Goal: Task Accomplishment & Management: Use online tool/utility

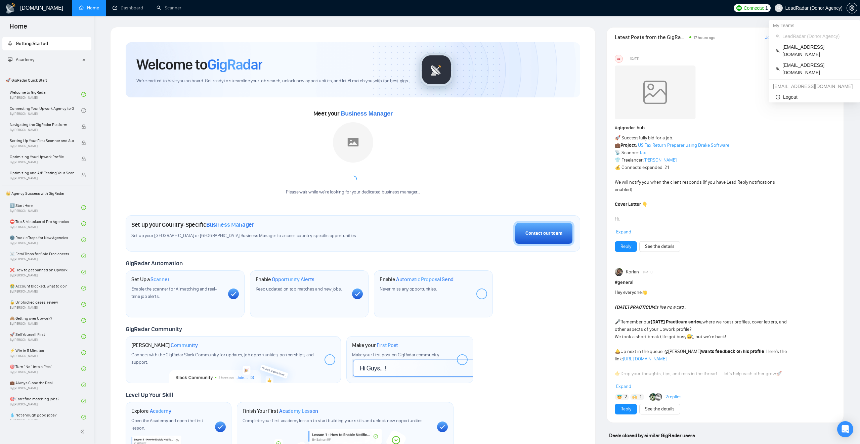
click at [794, 8] on span "LeadRadar (Donor Agency)" at bounding box center [813, 8] width 57 height 0
click at [799, 61] on span "matt@pfpmarketing.com" at bounding box center [817, 68] width 71 height 15
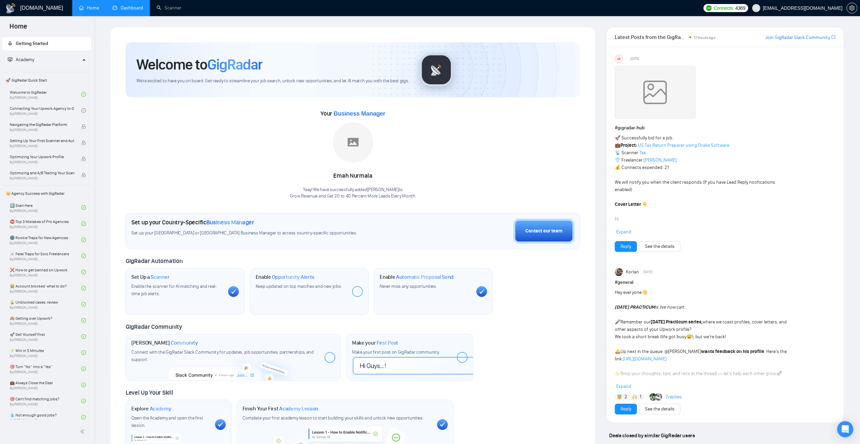
click at [131, 5] on link "Dashboard" at bounding box center [128, 8] width 31 height 6
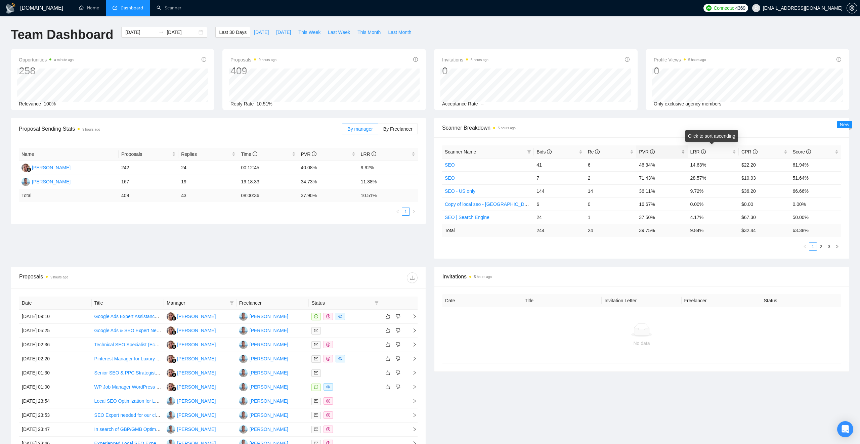
click at [684, 153] on div "PVR" at bounding box center [662, 151] width 46 height 7
click at [684, 150] on div "PVR" at bounding box center [662, 151] width 46 height 7
click at [684, 151] on div "PVR" at bounding box center [662, 151] width 46 height 7
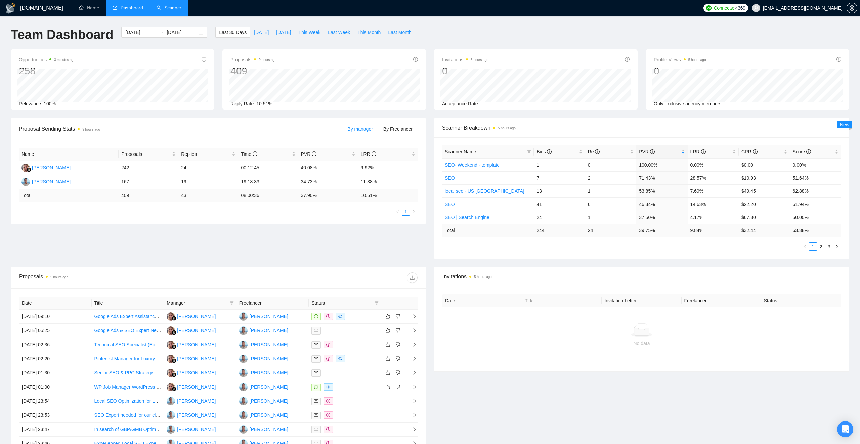
click at [174, 8] on link "Scanner" at bounding box center [168, 8] width 25 height 6
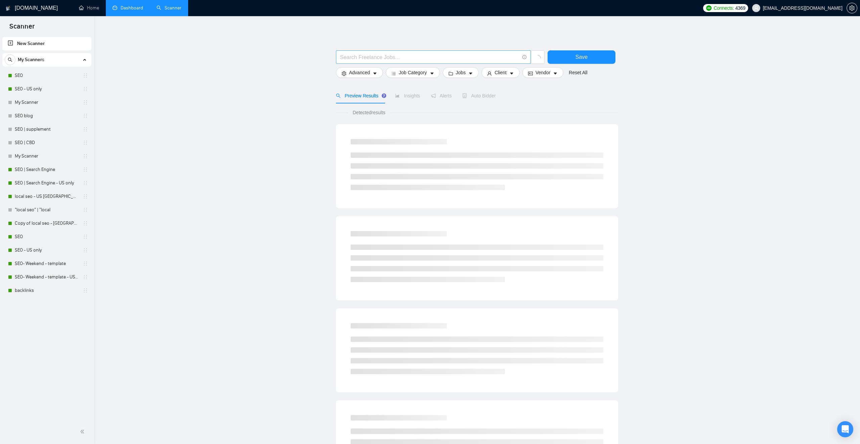
click at [391, 59] on input "text" at bounding box center [429, 57] width 179 height 8
type input "SEO"
click at [579, 59] on span "Save" at bounding box center [581, 57] width 12 height 8
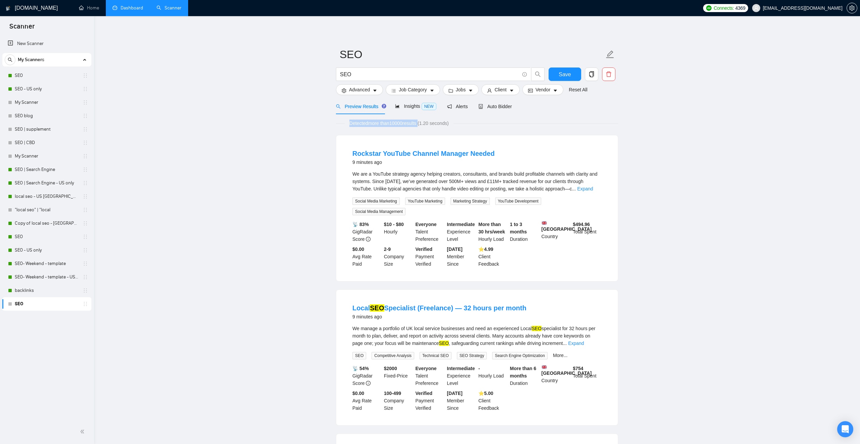
drag, startPoint x: 347, startPoint y: 122, endPoint x: 424, endPoint y: 121, distance: 77.9
click at [424, 121] on span "Detected more than 10000 results (1.20 seconds)" at bounding box center [399, 123] width 109 height 7
click at [372, 94] on button "Advanced" at bounding box center [359, 89] width 47 height 11
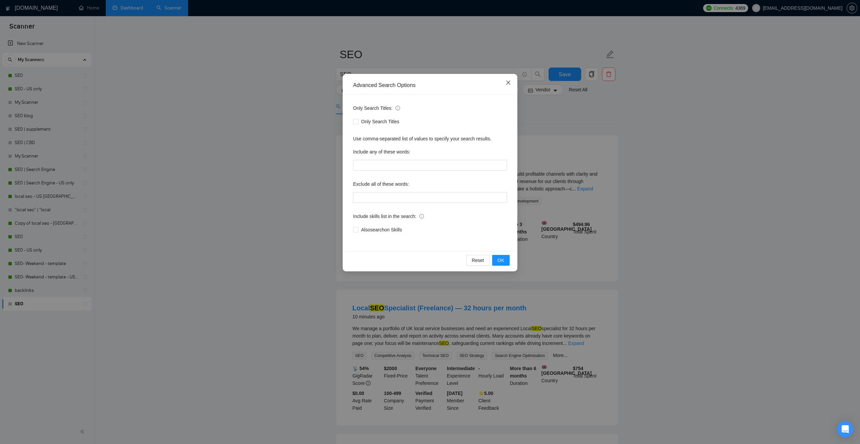
click at [510, 83] on icon "close" at bounding box center [507, 82] width 5 height 5
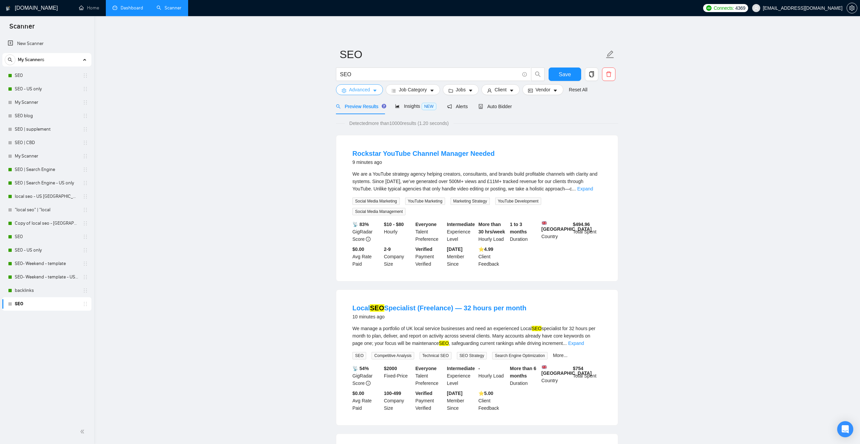
click at [362, 87] on span "Advanced" at bounding box center [359, 89] width 21 height 7
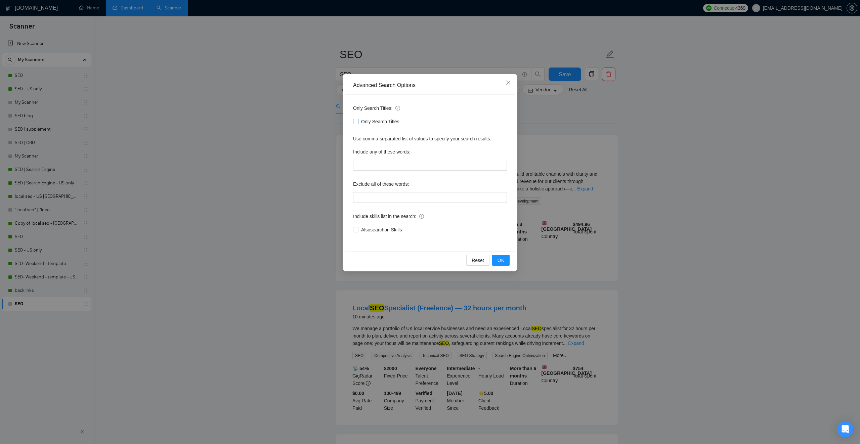
click at [356, 122] on input "Only Search Titles" at bounding box center [355, 121] width 5 height 5
checkbox input "true"
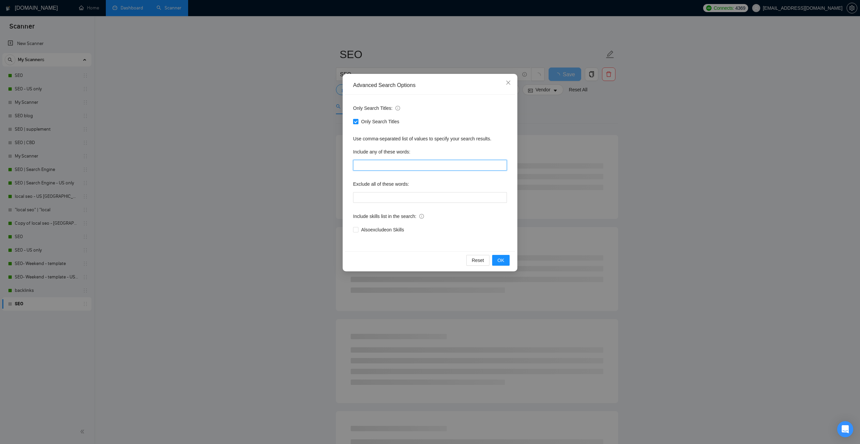
click at [367, 169] on input "text" at bounding box center [430, 165] width 154 height 11
click at [380, 197] on input "text" at bounding box center [430, 197] width 154 height 11
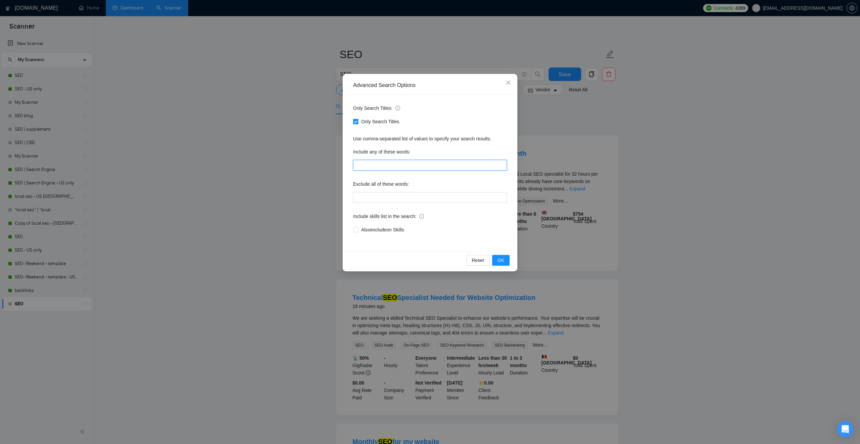
click at [371, 160] on input "text" at bounding box center [430, 165] width 154 height 11
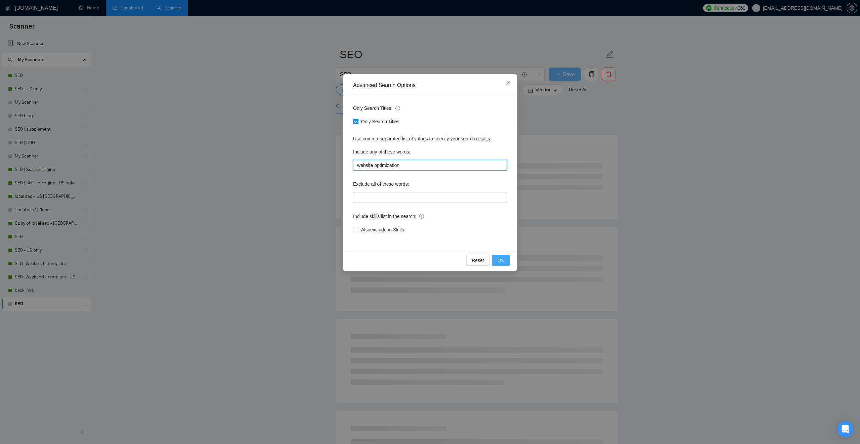
type input "website optimization"
click at [503, 258] on span "OK" at bounding box center [500, 260] width 7 height 7
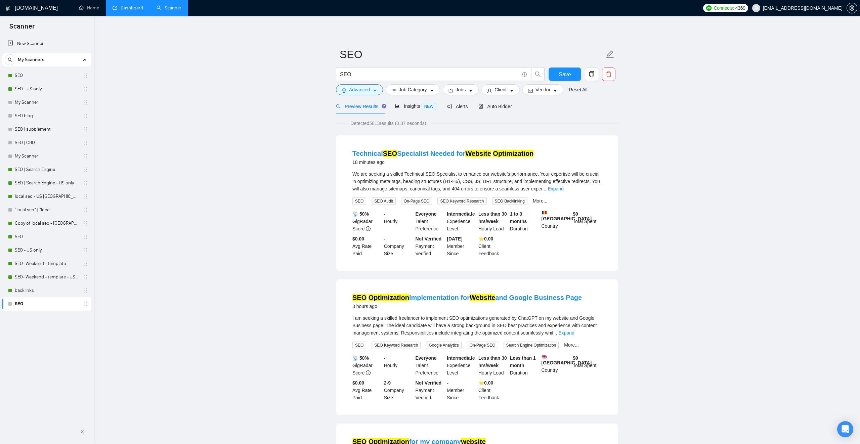
drag, startPoint x: 350, startPoint y: 123, endPoint x: 399, endPoint y: 121, distance: 48.4
click at [399, 121] on span "Detected 5813 results (0.87 seconds)" at bounding box center [388, 123] width 85 height 7
click at [434, 89] on icon "caret-down" at bounding box center [432, 90] width 5 height 5
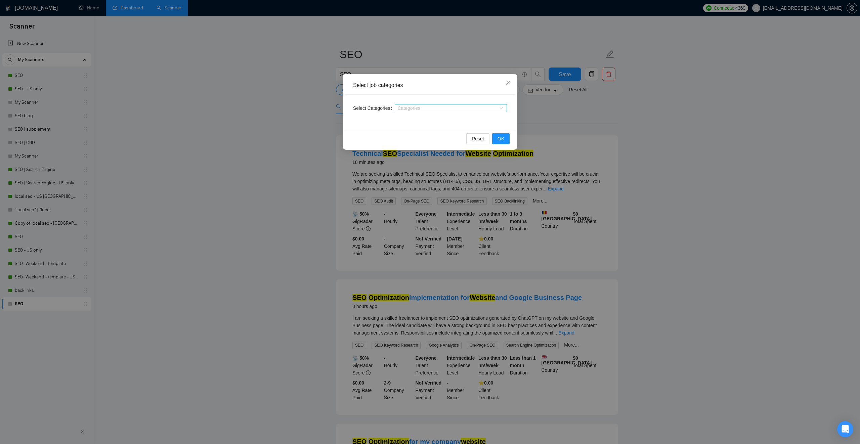
click at [459, 109] on div at bounding box center [447, 107] width 102 height 5
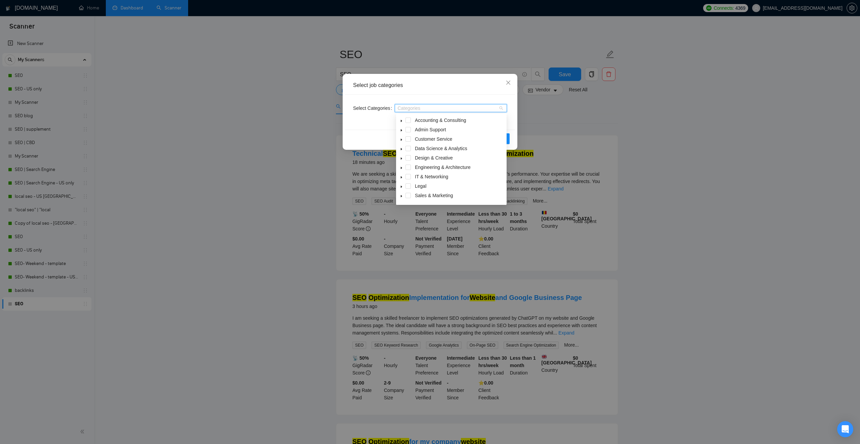
click at [401, 150] on icon "caret-down" at bounding box center [401, 149] width 1 height 2
click at [401, 150] on icon "caret-down" at bounding box center [401, 148] width 3 height 3
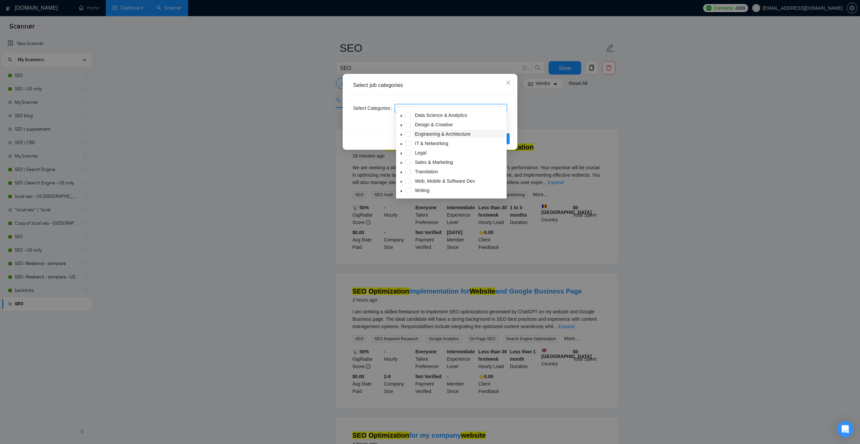
scroll to position [18, 0]
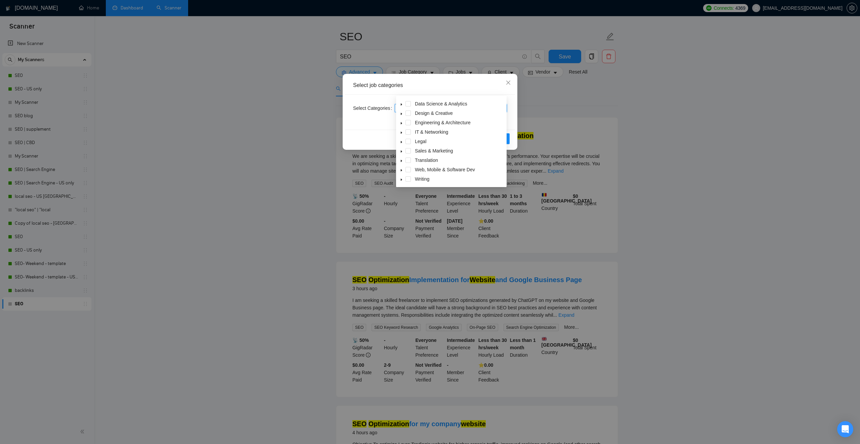
click at [403, 170] on span at bounding box center [401, 170] width 8 height 8
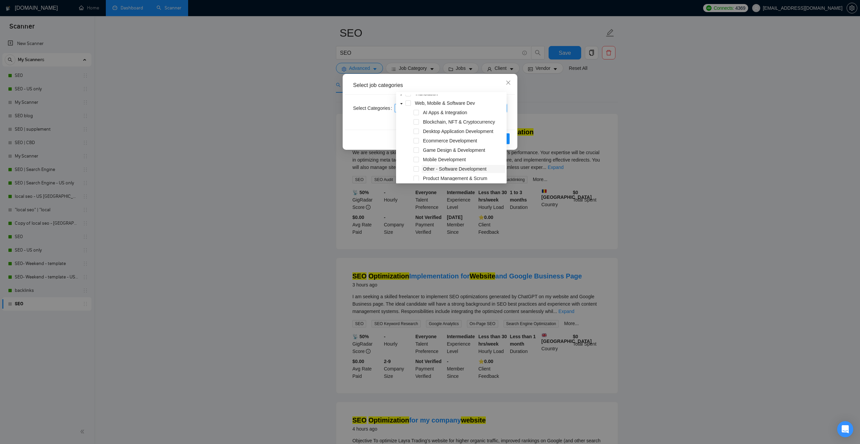
scroll to position [81, 0]
click at [400, 114] on span at bounding box center [401, 111] width 8 height 8
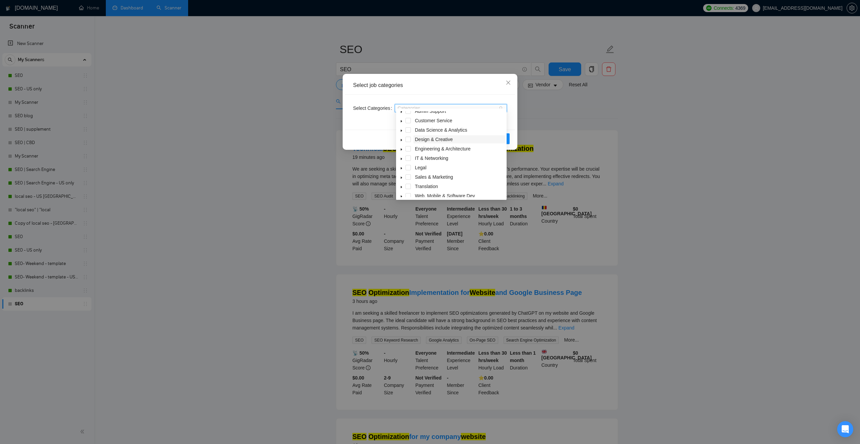
scroll to position [18, 0]
click at [400, 172] on icon "caret-down" at bounding box center [401, 172] width 3 height 3
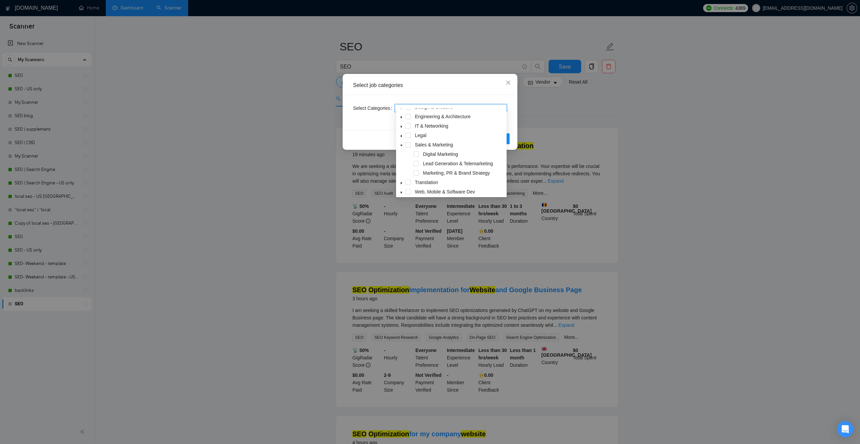
click at [401, 146] on icon "caret-down" at bounding box center [401, 145] width 2 height 1
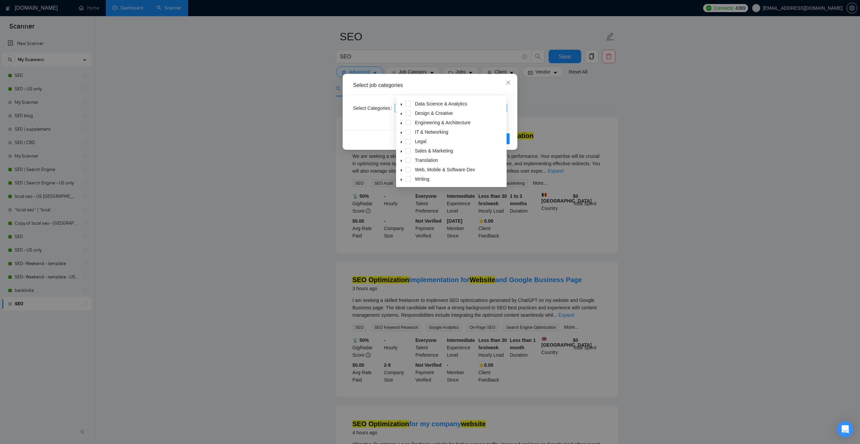
scroll to position [23, 0]
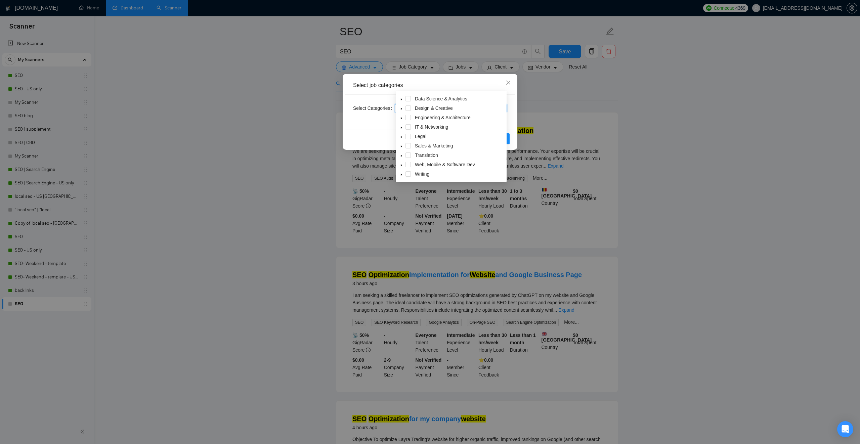
click at [402, 164] on icon "caret-down" at bounding box center [401, 165] width 3 height 3
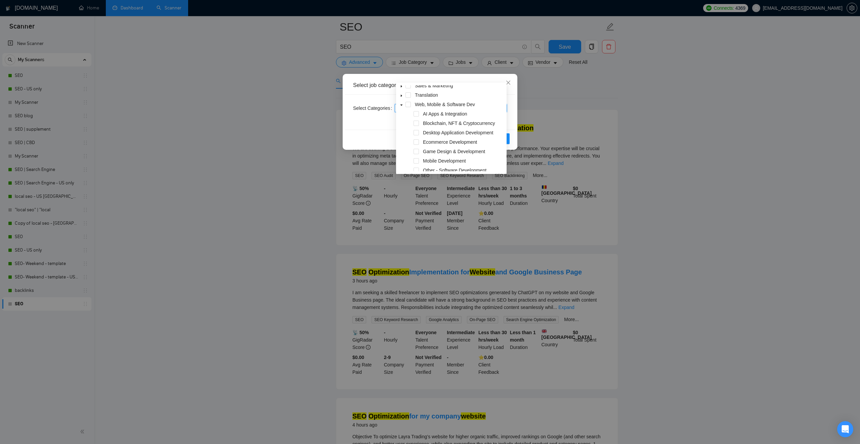
scroll to position [72, 0]
click at [400, 112] on icon "caret-down" at bounding box center [401, 112] width 3 height 3
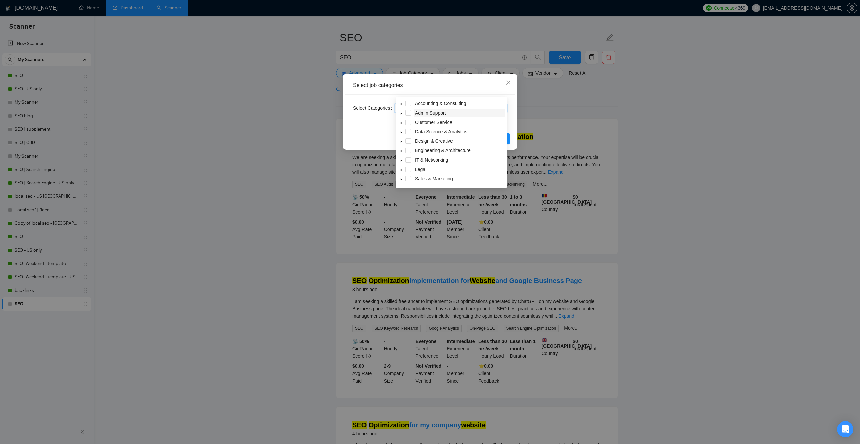
scroll to position [0, 0]
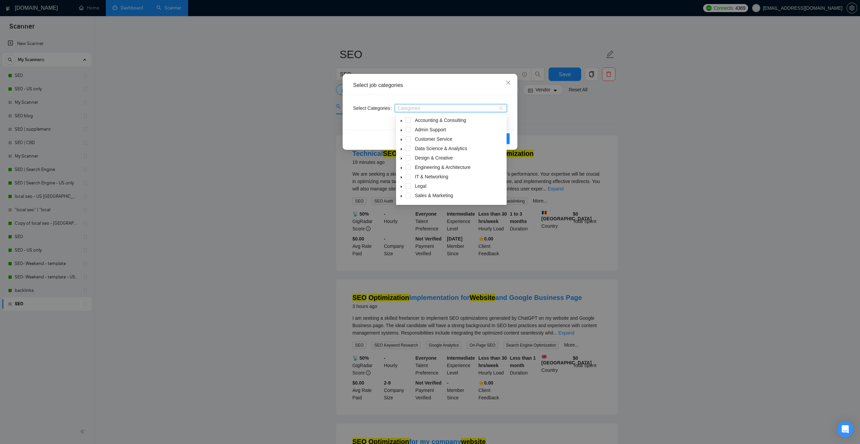
click at [400, 158] on icon "caret-down" at bounding box center [401, 158] width 3 height 3
click at [398, 148] on span at bounding box center [401, 147] width 8 height 8
click at [401, 135] on span at bounding box center [401, 137] width 8 height 8
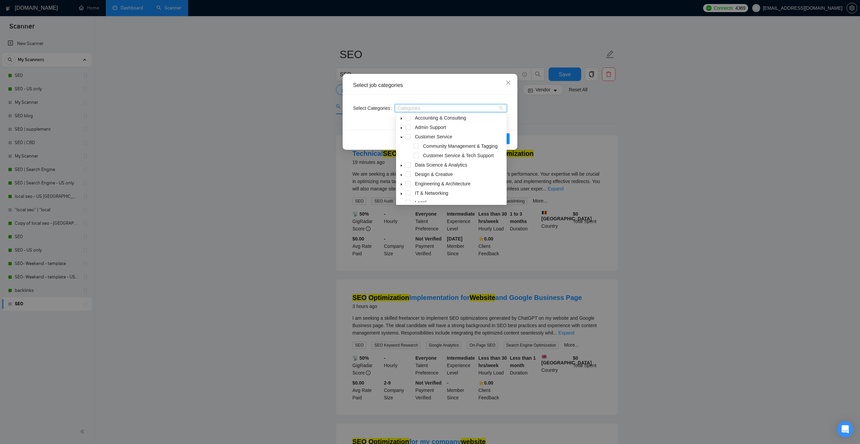
click at [401, 135] on span at bounding box center [401, 137] width 8 height 8
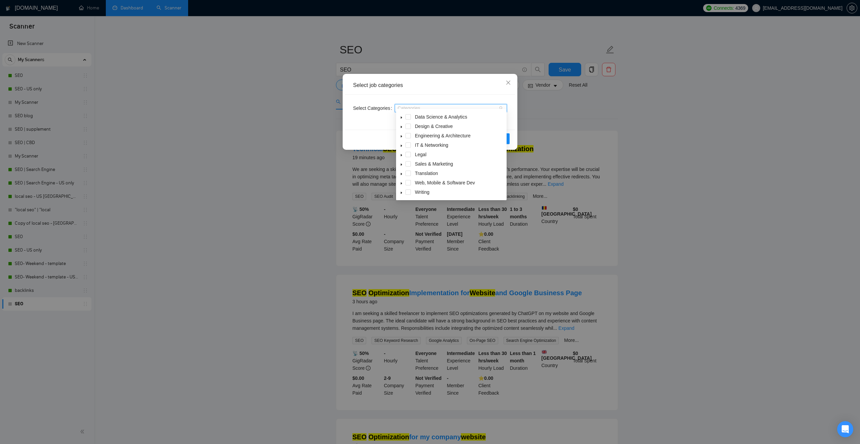
click at [401, 174] on icon "caret-down" at bounding box center [401, 174] width 1 height 2
click at [401, 174] on icon "caret-down" at bounding box center [401, 173] width 2 height 1
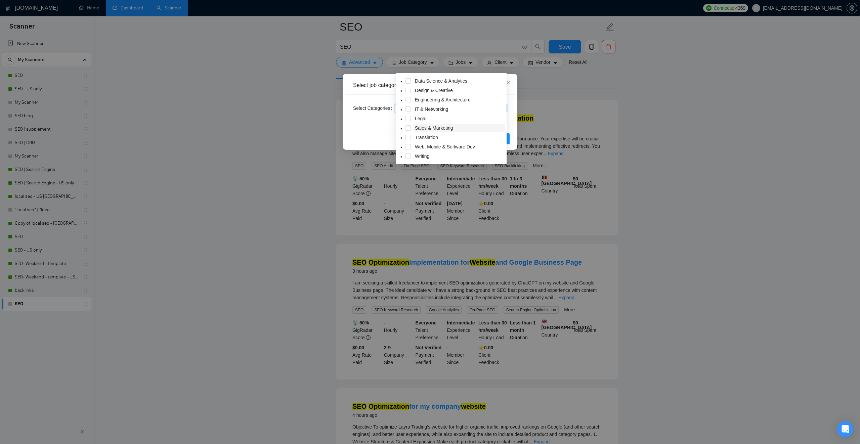
scroll to position [0, 0]
click at [401, 155] on icon "caret-down" at bounding box center [401, 156] width 3 height 3
click at [544, 98] on div "Select job categories Select Categories Categories Reset OK" at bounding box center [430, 222] width 860 height 444
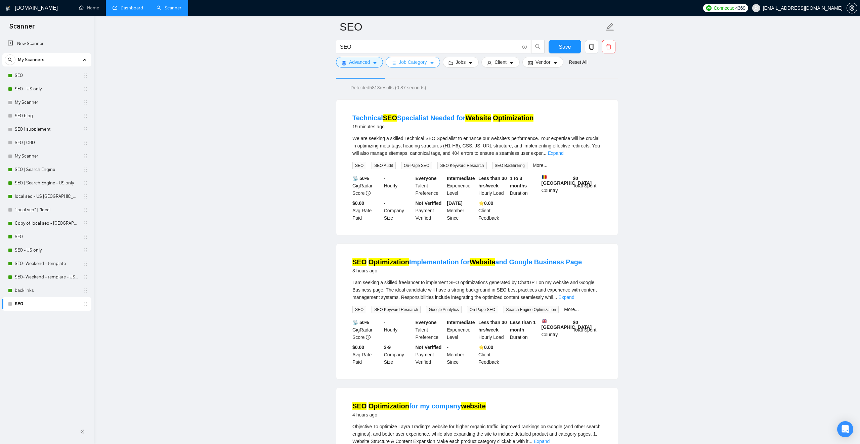
click at [429, 65] on button "Job Category" at bounding box center [413, 62] width 54 height 11
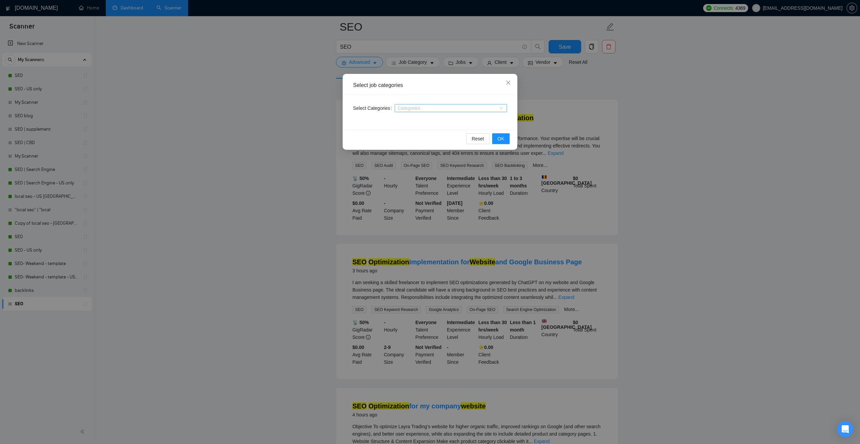
click at [442, 108] on div at bounding box center [447, 107] width 102 height 5
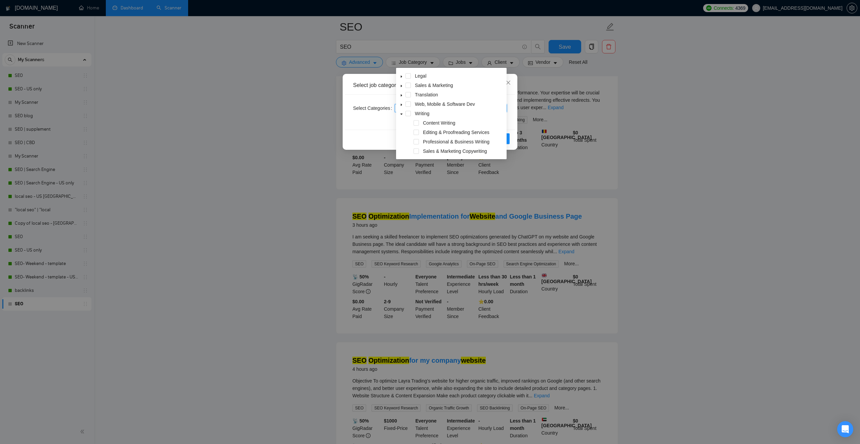
click at [401, 114] on icon "caret-down" at bounding box center [401, 114] width 2 height 1
click at [511, 87] on span "Close" at bounding box center [508, 83] width 18 height 18
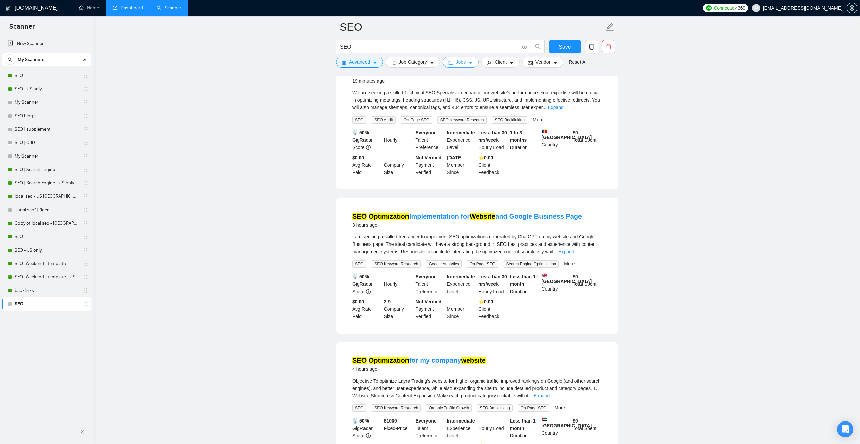
click at [457, 58] on button "Jobs" at bounding box center [461, 62] width 36 height 11
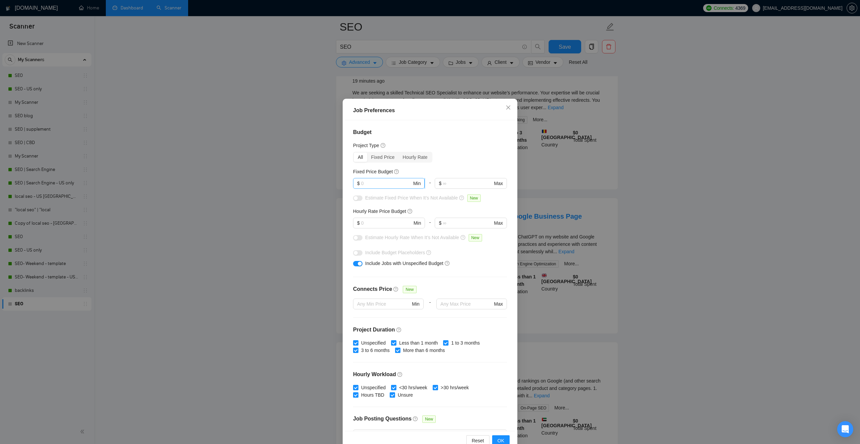
click at [373, 180] on input "text" at bounding box center [386, 183] width 51 height 7
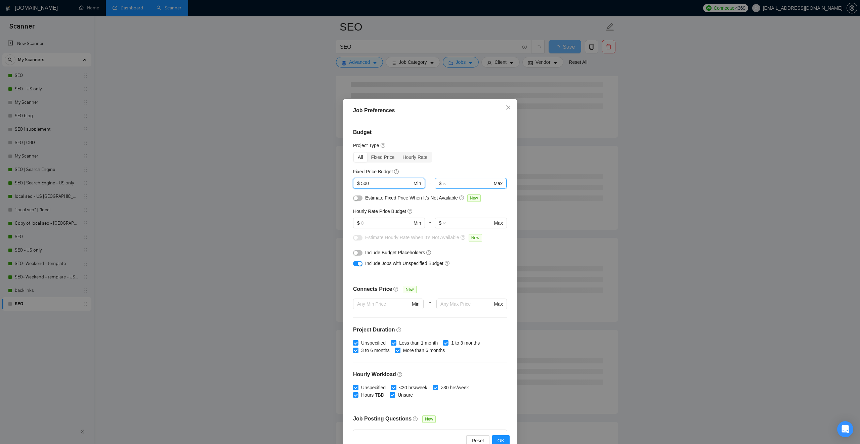
type input "500"
click at [459, 186] on input "text" at bounding box center [467, 183] width 49 height 7
type input "5000"
click at [384, 224] on input "text" at bounding box center [386, 222] width 51 height 7
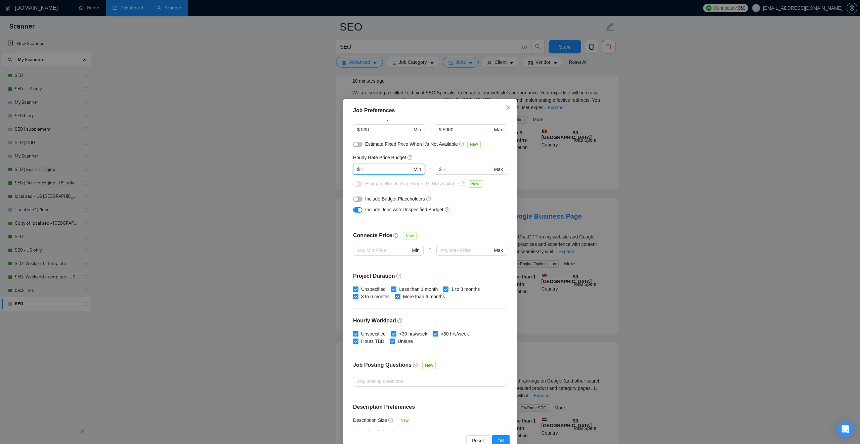
scroll to position [68, 0]
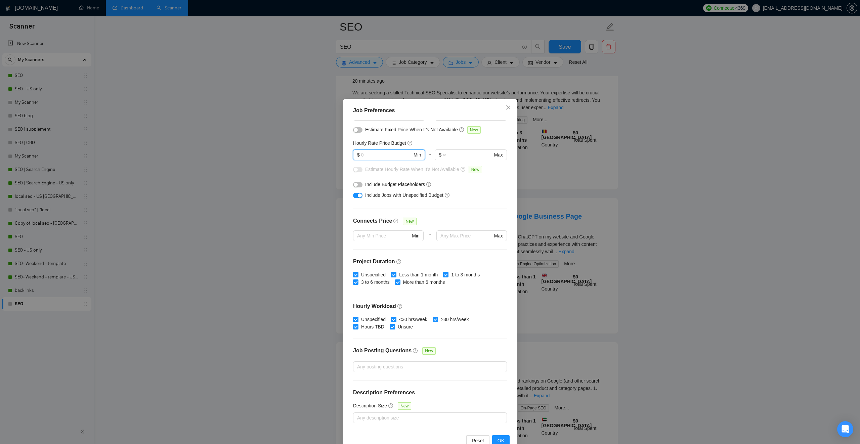
click at [395, 275] on input "Less than 1 month" at bounding box center [393, 274] width 5 height 5
checkbox input "false"
click at [356, 273] on input "Unspecified" at bounding box center [355, 274] width 5 height 5
checkbox input "false"
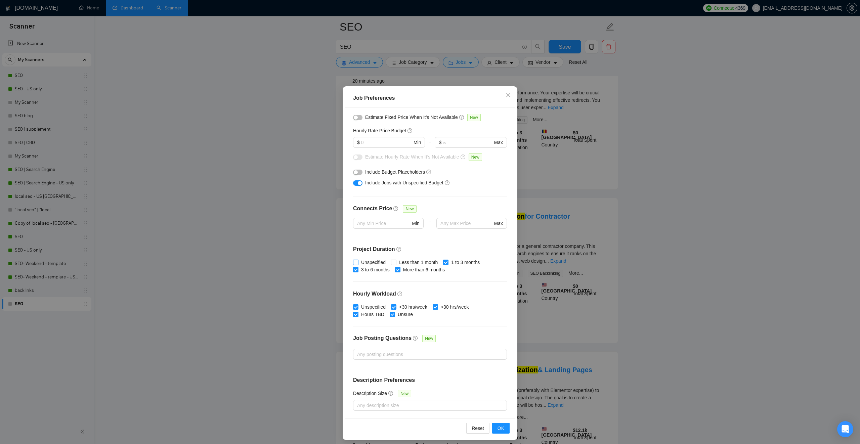
scroll to position [16, 0]
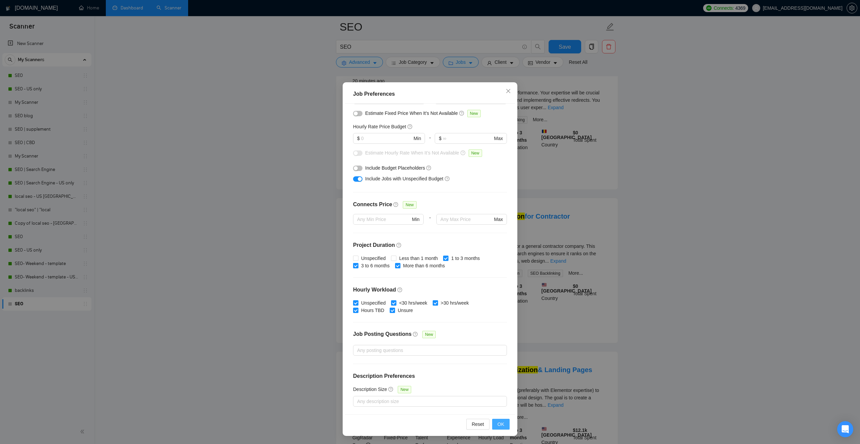
click at [502, 425] on span "OK" at bounding box center [500, 423] width 7 height 7
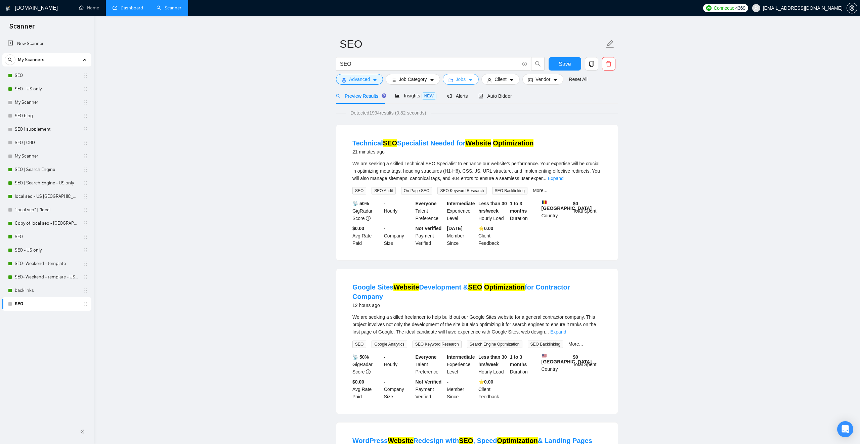
scroll to position [0, 0]
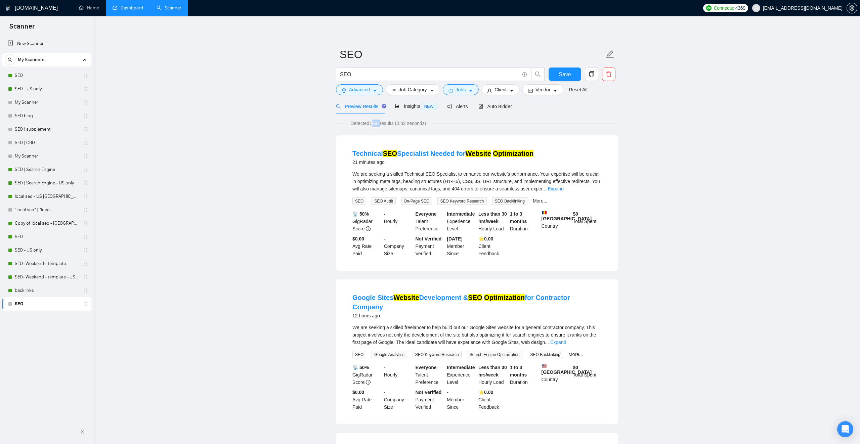
drag, startPoint x: 372, startPoint y: 122, endPoint x: 381, endPoint y: 122, distance: 8.7
click at [381, 122] on span "Detected 1994 results (0.82 seconds)" at bounding box center [388, 123] width 85 height 7
click at [380, 121] on span "Detected 1994 results (0.82 seconds)" at bounding box center [388, 123] width 85 height 7
drag, startPoint x: 370, startPoint y: 120, endPoint x: 383, endPoint y: 120, distance: 13.1
click at [383, 120] on span "Detected 1994 results (0.82 seconds)" at bounding box center [388, 123] width 85 height 7
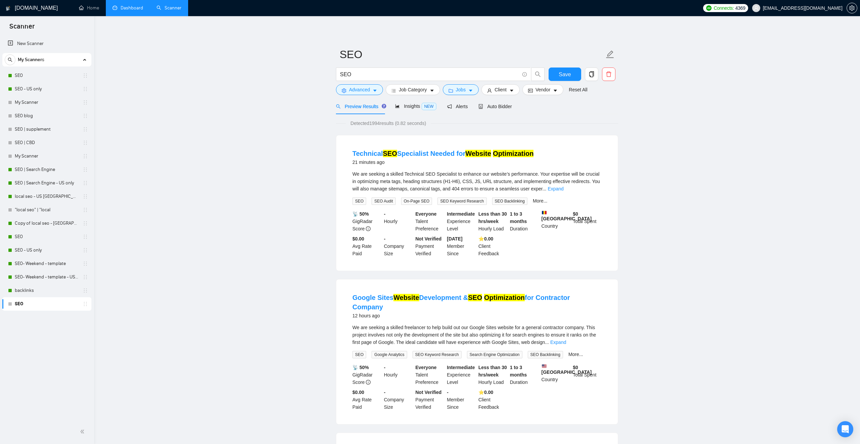
click at [417, 122] on span "Detected 1994 results (0.82 seconds)" at bounding box center [388, 123] width 85 height 7
click at [500, 86] on span "Client" at bounding box center [500, 89] width 12 height 7
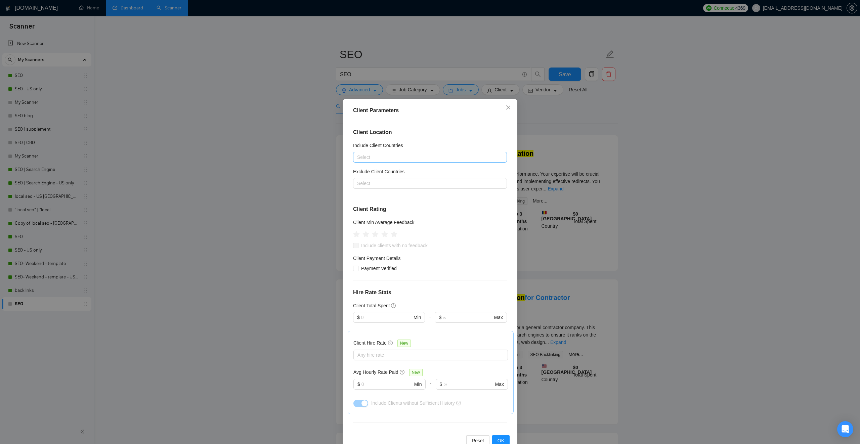
click at [382, 154] on div at bounding box center [427, 157] width 144 height 8
type input "U"
click at [389, 200] on div "United States" at bounding box center [432, 202] width 142 height 7
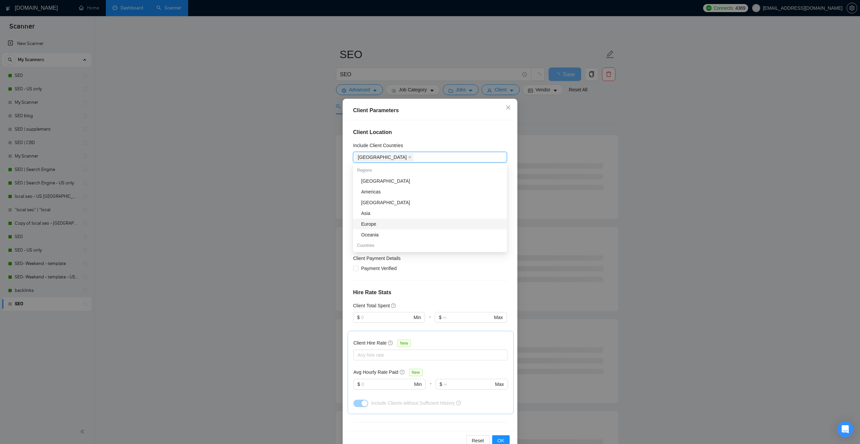
click at [372, 225] on div "Europe" at bounding box center [432, 223] width 142 height 7
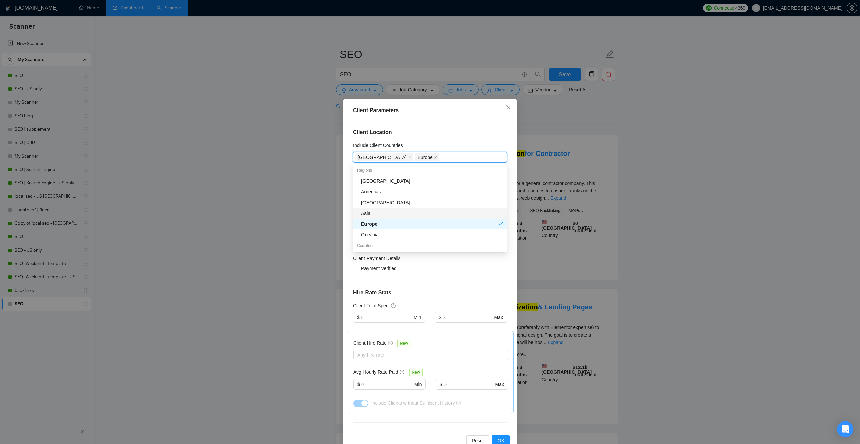
click at [369, 214] on div "Asia" at bounding box center [432, 213] width 142 height 7
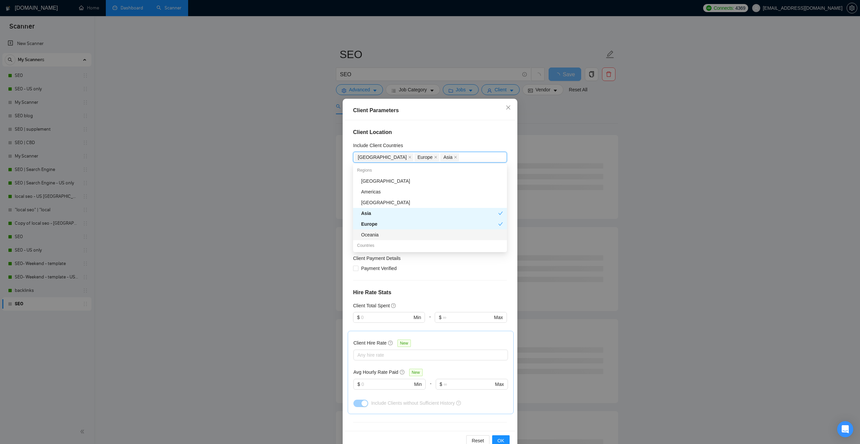
click at [515, 210] on div "Client Parameters Client Location Include Client Countries United States Europe…" at bounding box center [430, 276] width 175 height 354
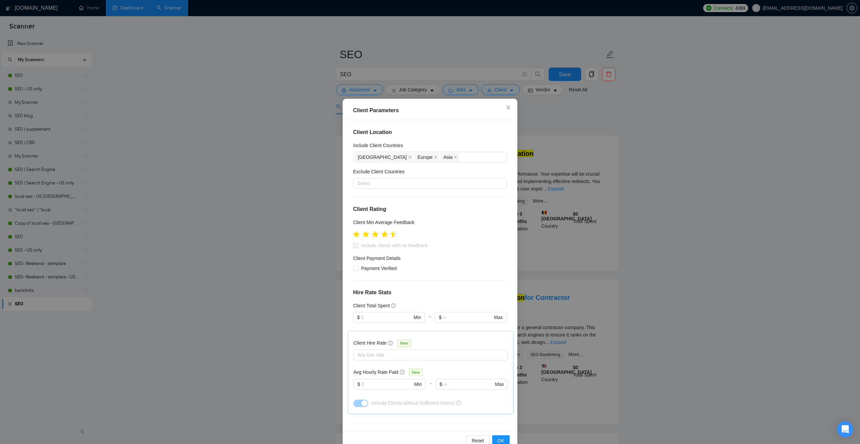
click at [393, 235] on icon "star" at bounding box center [394, 234] width 7 height 7
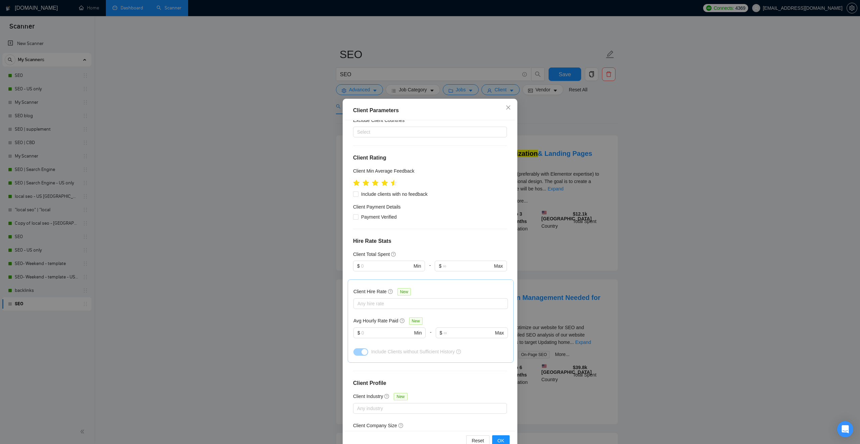
scroll to position [53, 0]
click at [381, 266] on input "text" at bounding box center [386, 264] width 51 height 7
click at [383, 299] on div "$1,000" at bounding box center [389, 299] width 64 height 7
type input "1000"
click at [383, 263] on input "1000" at bounding box center [386, 264] width 51 height 7
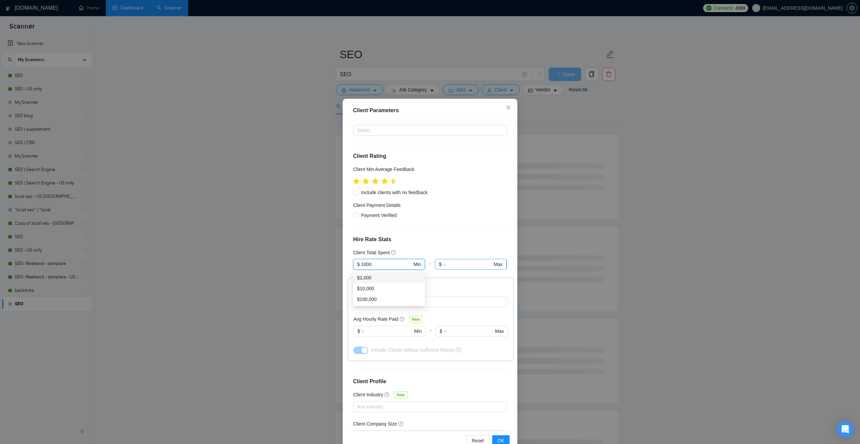
click at [460, 265] on input "text" at bounding box center [467, 264] width 49 height 7
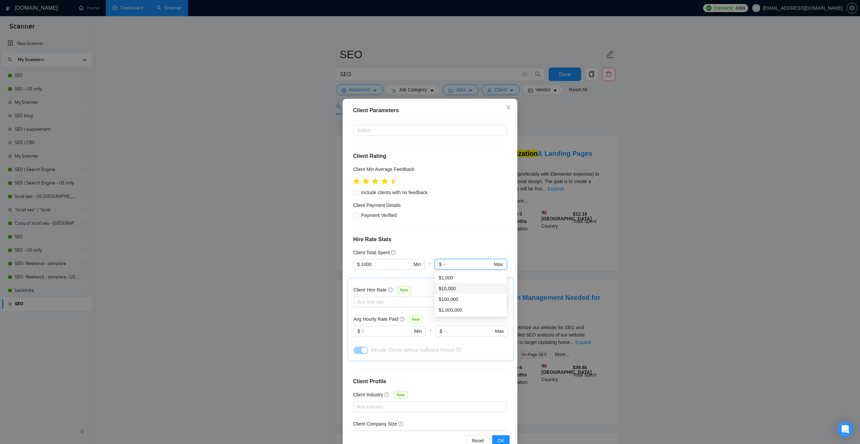
click at [454, 284] on div "$10,000" at bounding box center [471, 288] width 72 height 11
type input "10000"
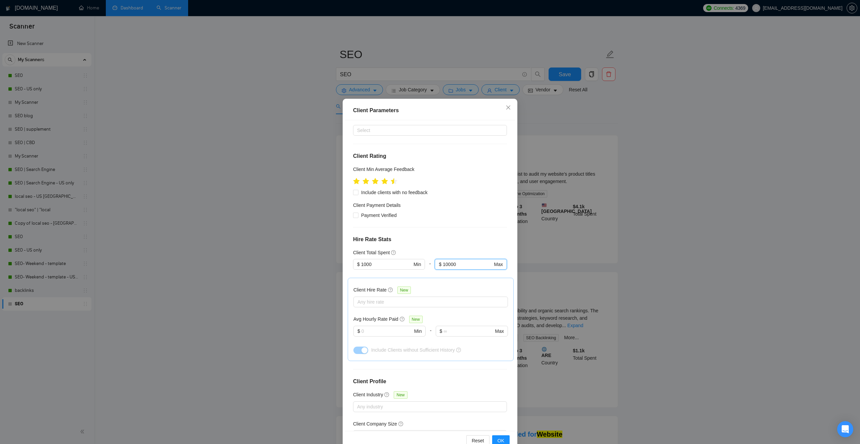
scroll to position [65, 0]
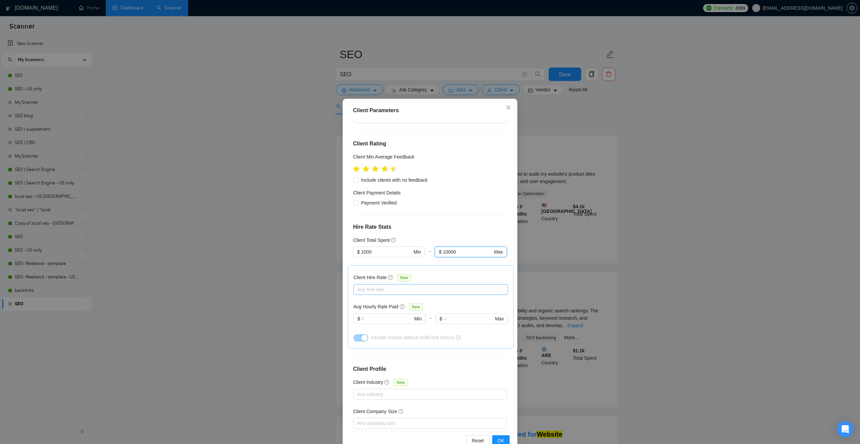
click at [378, 287] on div at bounding box center [427, 289] width 144 height 8
click at [358, 325] on input "High Rates" at bounding box center [359, 324] width 5 height 5
checkbox input "true"
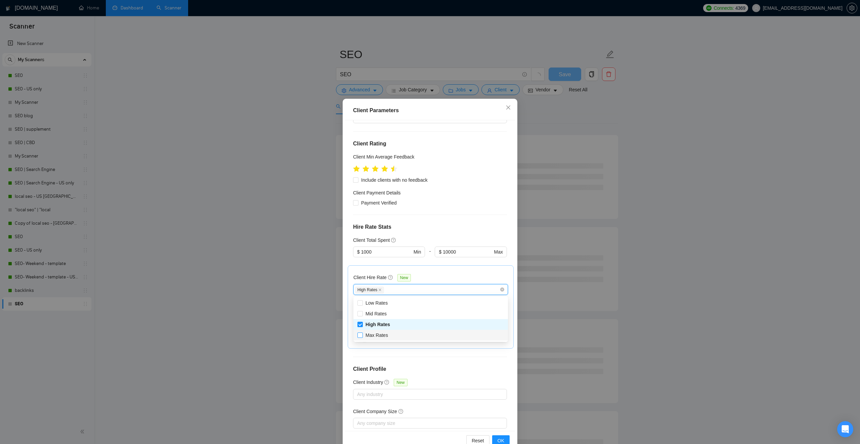
click at [357, 334] on input "Max Rates" at bounding box center [359, 334] width 5 height 5
checkbox input "true"
click at [439, 280] on div "Client Hire Rate New" at bounding box center [430, 279] width 154 height 10
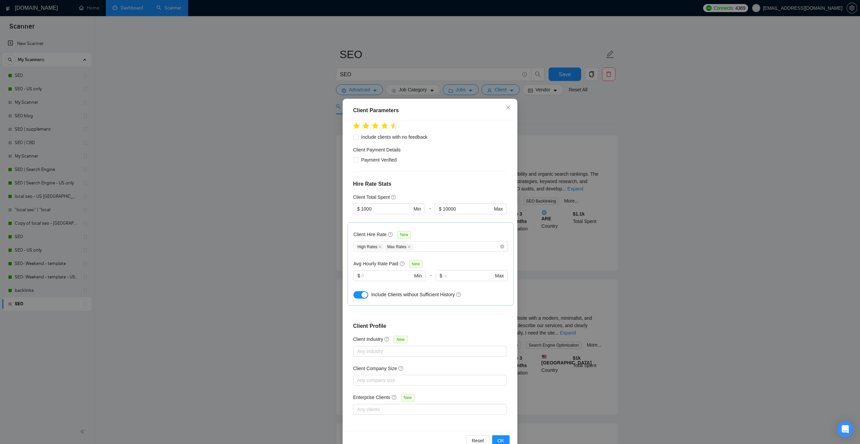
scroll to position [16, 0]
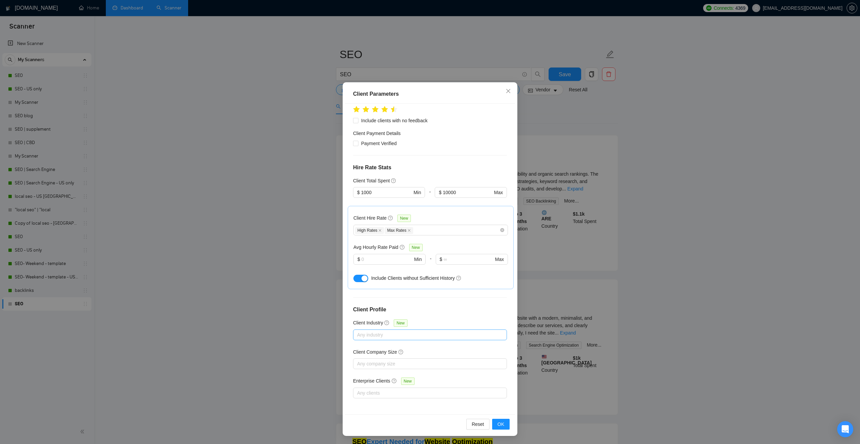
click at [391, 334] on div at bounding box center [427, 335] width 144 height 8
click at [442, 322] on div "Client Location Include Client Countries United States Europe Asia Exclude Clie…" at bounding box center [430, 259] width 170 height 311
click at [502, 423] on span "OK" at bounding box center [500, 423] width 7 height 7
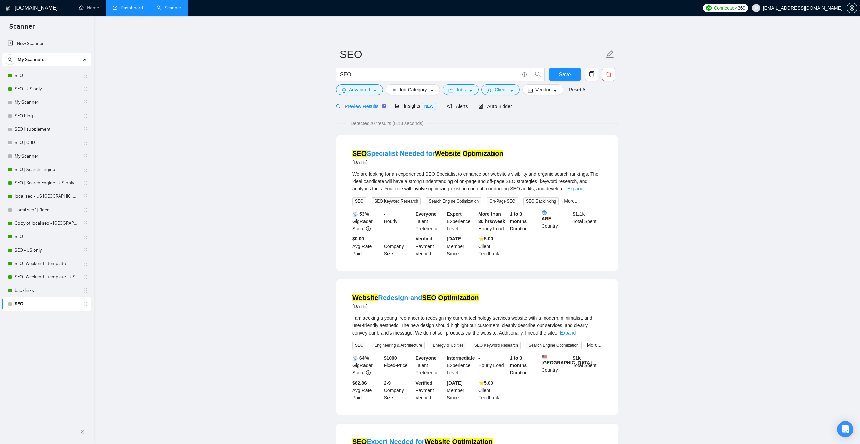
drag, startPoint x: 354, startPoint y: 163, endPoint x: 377, endPoint y: 161, distance: 23.0
click at [377, 161] on div "2 days ago" at bounding box center [427, 162] width 151 height 8
drag, startPoint x: 372, startPoint y: 316, endPoint x: 351, endPoint y: 303, distance: 24.3
click at [351, 303] on li "Website Redesign and SEO Optimization 4 days ago I am seeking a young freelance…" at bounding box center [476, 346] width 265 height 119
click at [550, 88] on span "Vendor" at bounding box center [542, 89] width 15 height 7
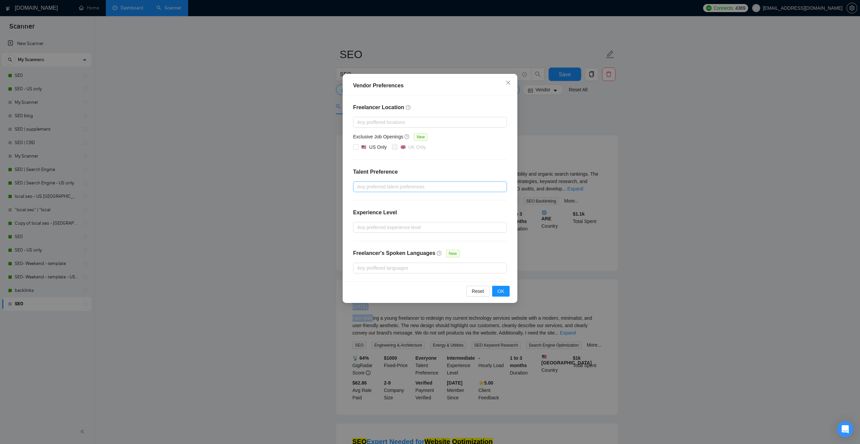
click at [381, 187] on div at bounding box center [427, 187] width 144 height 8
click at [418, 161] on div "Freelancer Location Any preffered locations Exclusive Job Openings New US Only …" at bounding box center [430, 188] width 170 height 186
click at [390, 170] on h4 "Talent Preference" at bounding box center [430, 172] width 154 height 8
click at [374, 184] on div at bounding box center [427, 187] width 144 height 8
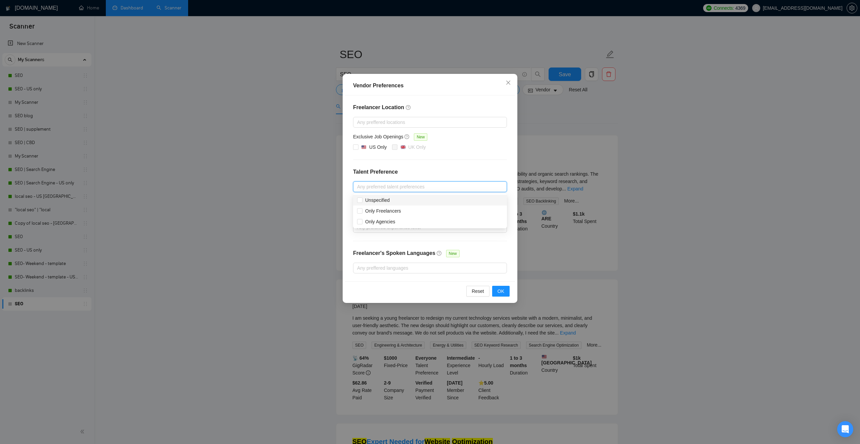
click at [436, 170] on h4 "Talent Preference" at bounding box center [430, 172] width 154 height 8
click at [507, 77] on span "Close" at bounding box center [508, 83] width 18 height 18
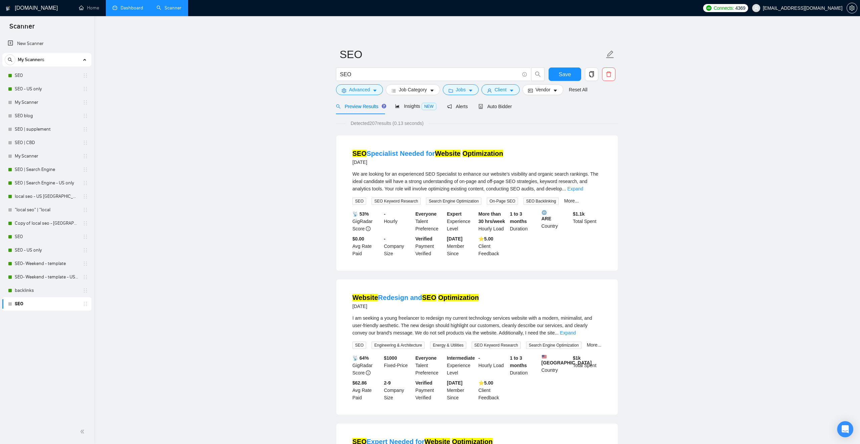
click at [129, 7] on link "Dashboard" at bounding box center [128, 8] width 31 height 6
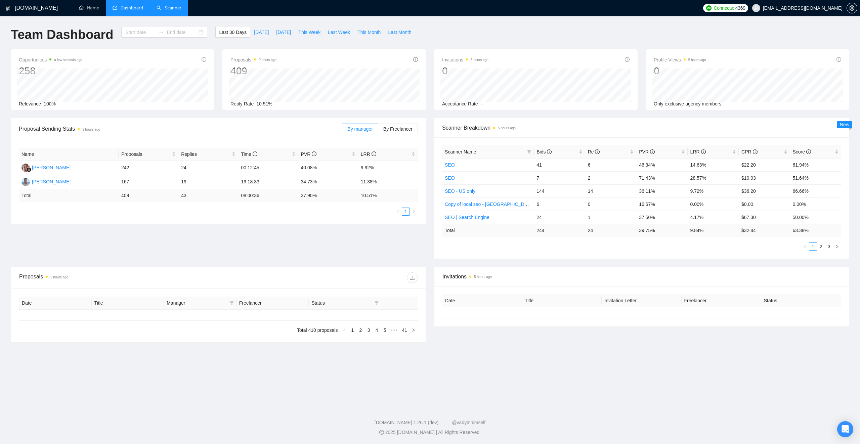
type input "2025-08-18"
type input "2025-09-17"
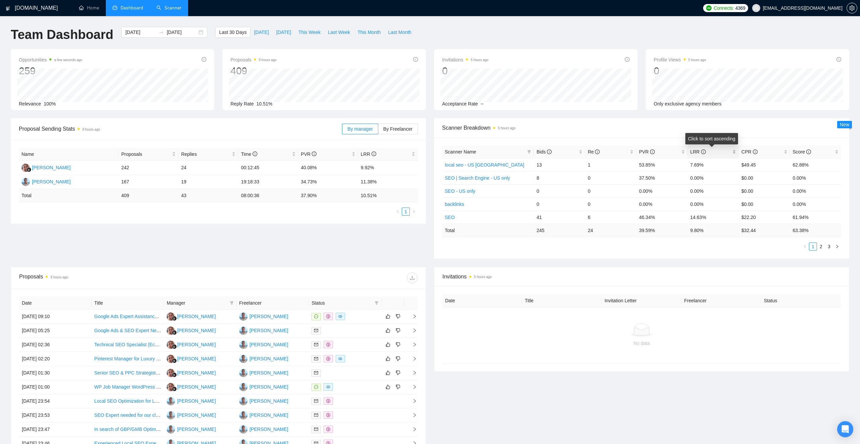
click at [735, 154] on div "LRR" at bounding box center [713, 151] width 46 height 7
click at [696, 164] on td "28.57%" at bounding box center [712, 164] width 51 height 13
